Goal: Navigation & Orientation: Find specific page/section

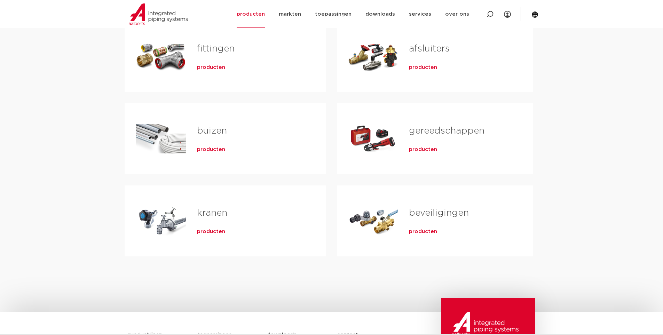
scroll to position [70, 0]
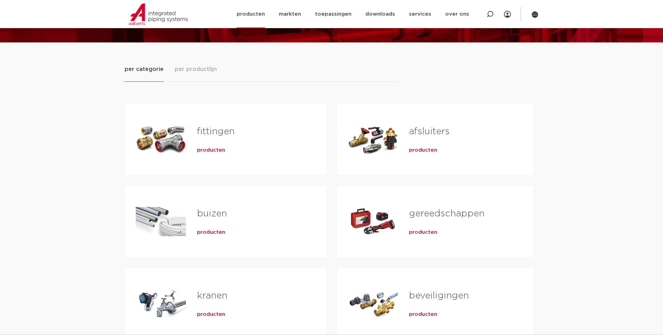
click at [257, 13] on link "producten" at bounding box center [251, 14] width 28 height 28
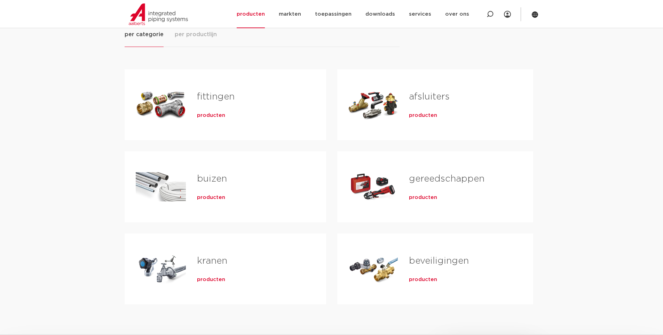
click at [210, 101] on link "fittingen" at bounding box center [216, 96] width 38 height 9
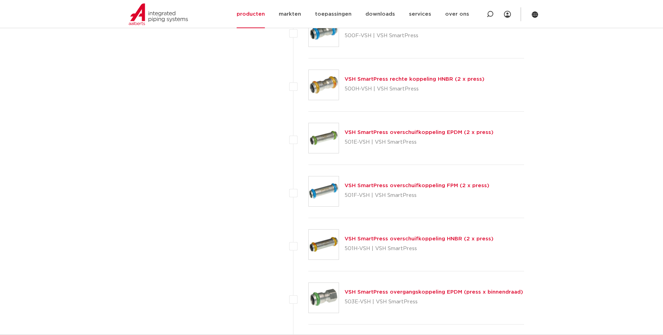
scroll to position [1749, 0]
